Goal: Task Accomplishment & Management: Manage account settings

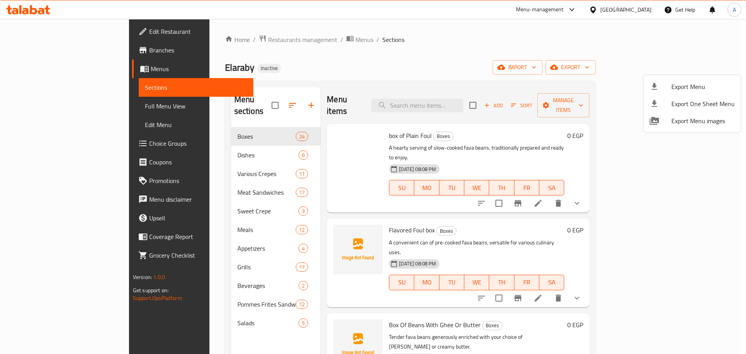
click at [16, 71] on div at bounding box center [373, 177] width 746 height 354
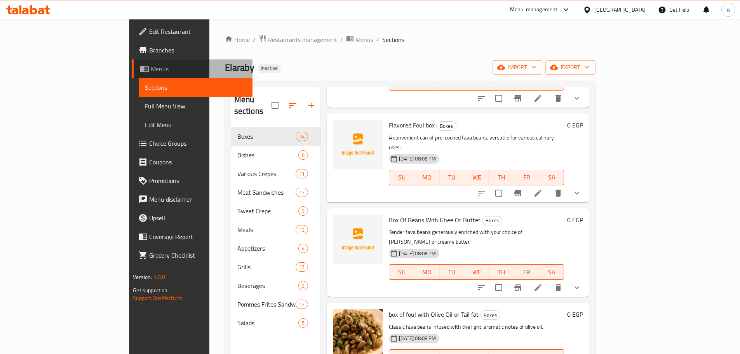
click at [140, 71] on icon at bounding box center [144, 68] width 9 height 9
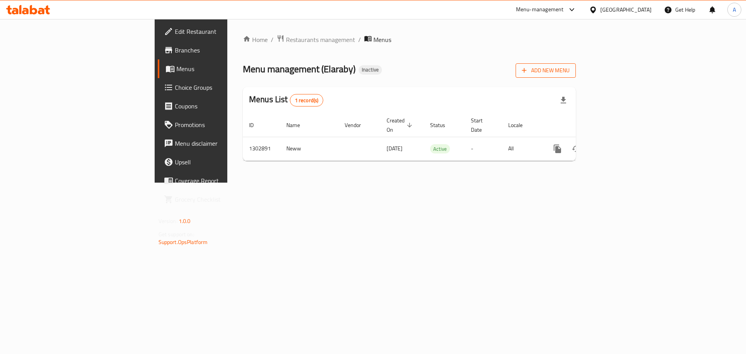
click at [570, 72] on span "Add New Menu" at bounding box center [546, 71] width 48 height 10
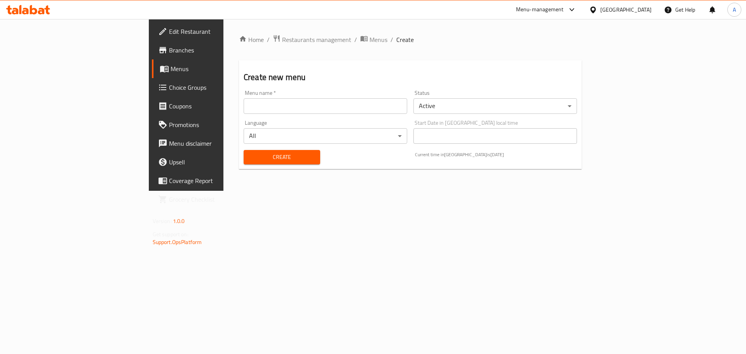
click at [276, 89] on div "Menu name   * Menu name *" at bounding box center [326, 102] width 170 height 30
click at [280, 97] on div "Menu name   * Menu name *" at bounding box center [326, 102] width 164 height 24
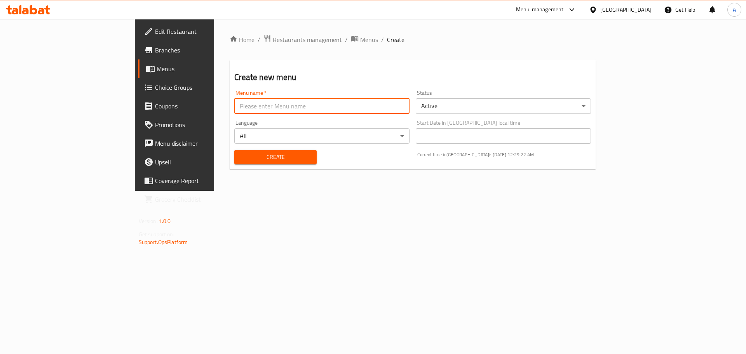
click at [283, 101] on input "text" at bounding box center [321, 106] width 175 height 16
click at [234, 110] on input "New" at bounding box center [321, 106] width 175 height 16
type input "New 2"
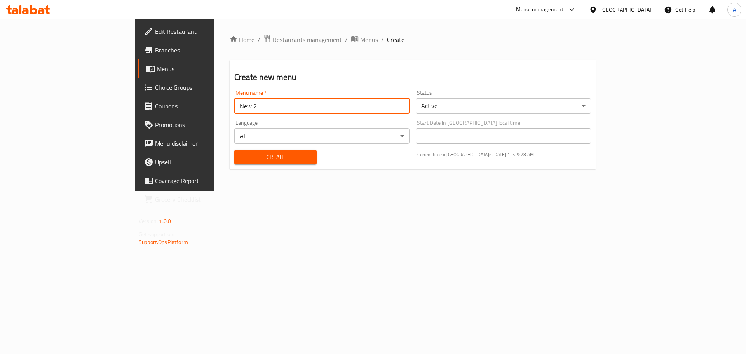
click at [241, 159] on span "Create" at bounding box center [276, 157] width 70 height 10
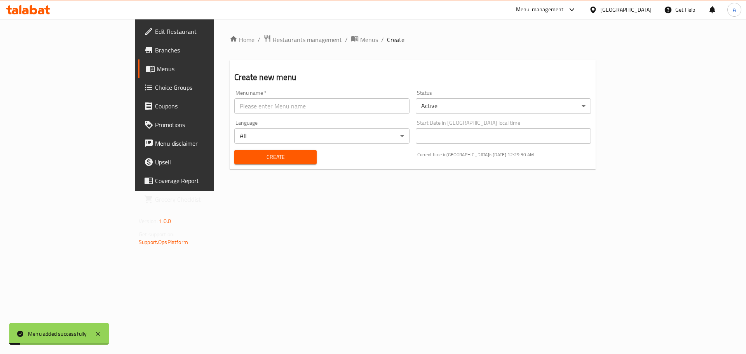
click at [138, 62] on link "Menus" at bounding box center [199, 68] width 122 height 19
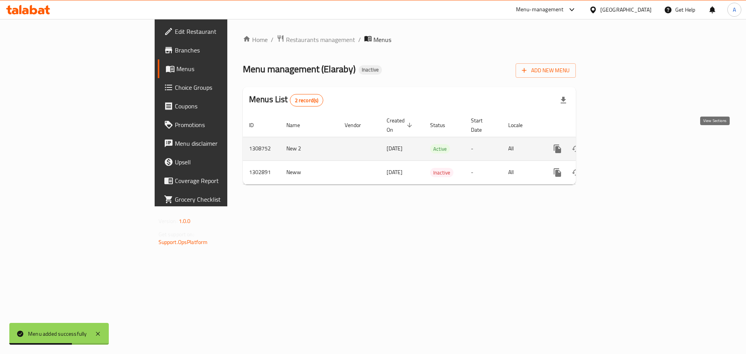
click at [618, 144] on icon "enhanced table" at bounding box center [613, 148] width 9 height 9
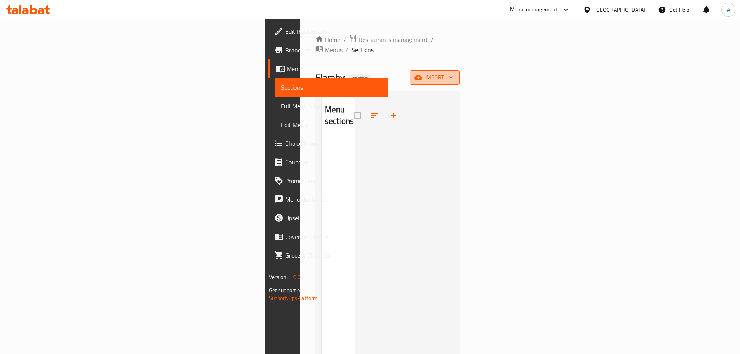
click at [454, 73] on span "import" at bounding box center [434, 78] width 37 height 10
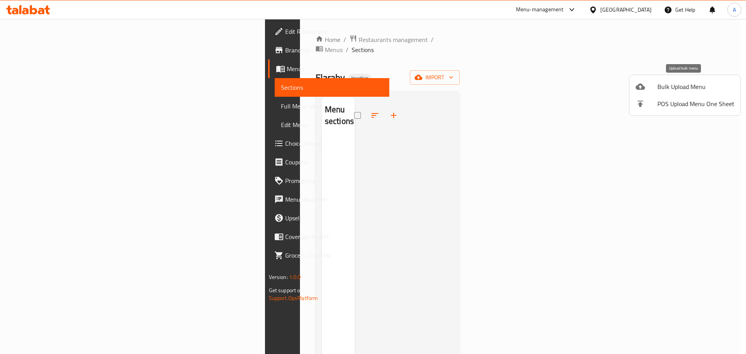
click at [671, 82] on span "Bulk Upload Menu" at bounding box center [696, 86] width 77 height 9
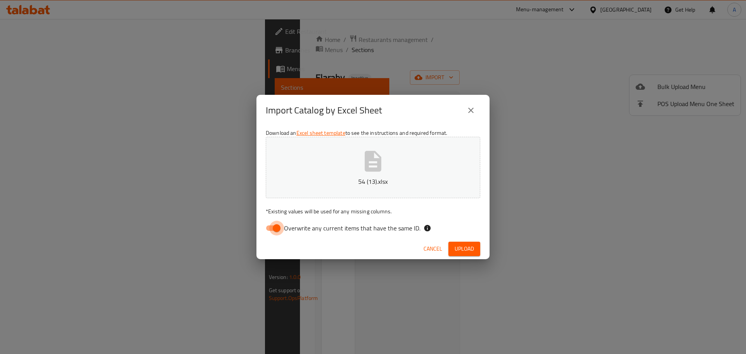
click at [275, 223] on input "Overwrite any current items that have the same ID." at bounding box center [277, 228] width 44 height 15
checkbox input "false"
click at [463, 246] on span "Upload" at bounding box center [464, 249] width 19 height 10
